Goal: Task Accomplishment & Management: Manage account settings

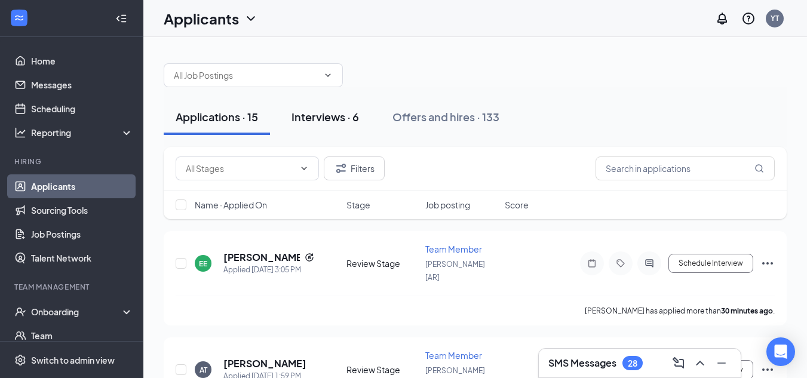
click at [343, 118] on div "Interviews · 6" at bounding box center [324, 116] width 67 height 15
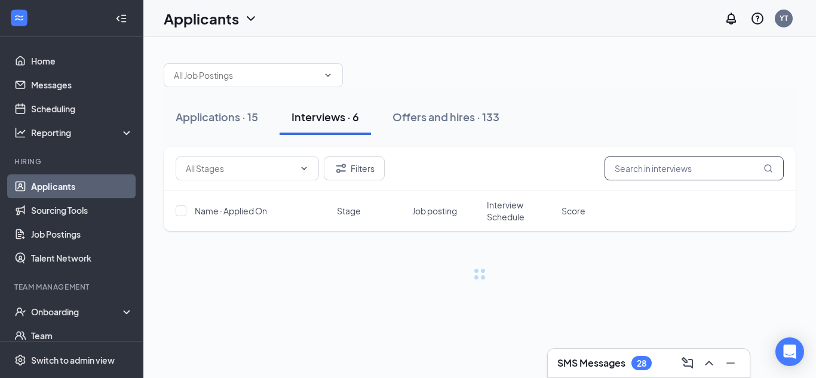
click at [660, 170] on input "text" at bounding box center [693, 168] width 179 height 24
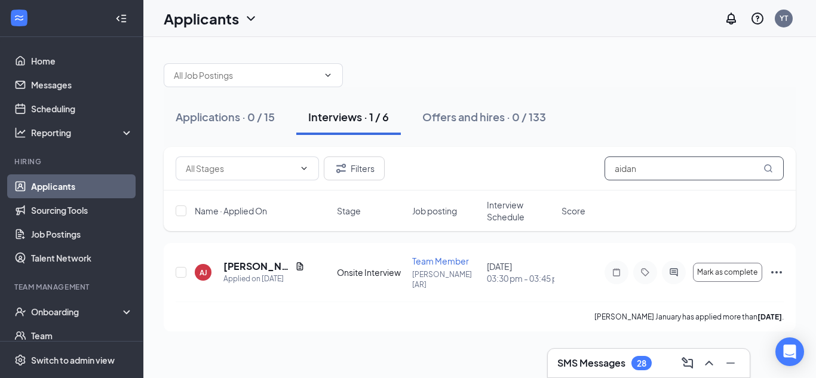
type input "aidan"
click at [775, 274] on icon "Ellipses" at bounding box center [776, 272] width 14 height 14
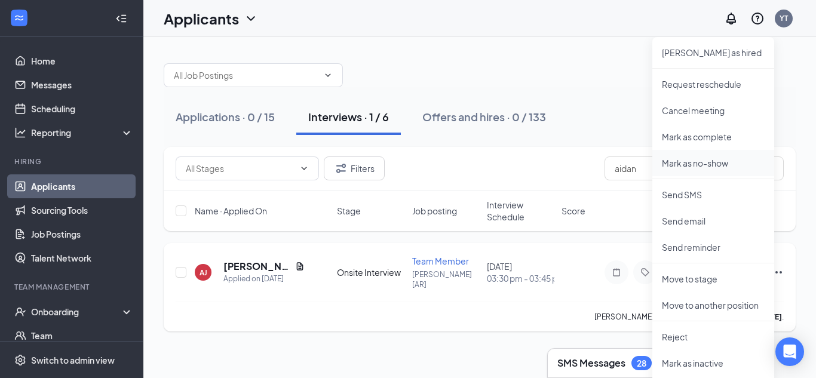
click at [696, 162] on p "Mark as no-show" at bounding box center [713, 163] width 103 height 12
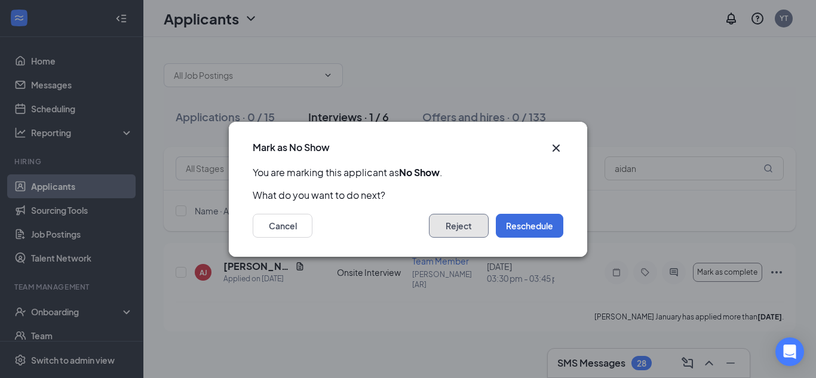
click at [463, 219] on button "Reject" at bounding box center [459, 226] width 60 height 24
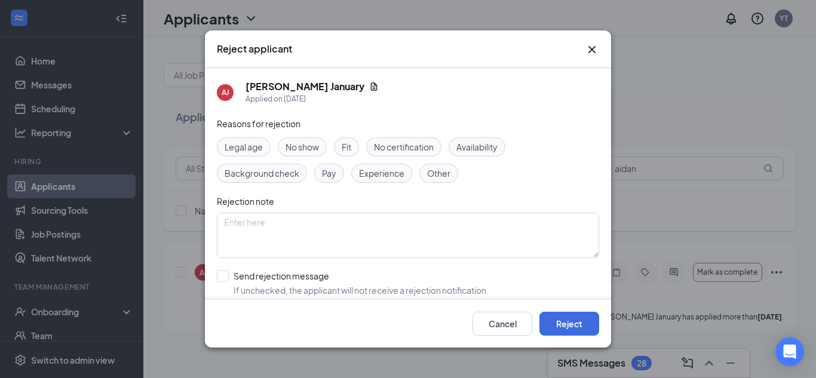
click at [305, 151] on span "No show" at bounding box center [301, 146] width 33 height 13
click at [225, 275] on input "Send rejection message If unchecked, the applicant will not receive a rejection…" at bounding box center [353, 283] width 272 height 26
checkbox input "true"
click at [564, 321] on button "Reject" at bounding box center [569, 324] width 60 height 24
